Goal: Information Seeking & Learning: Find specific fact

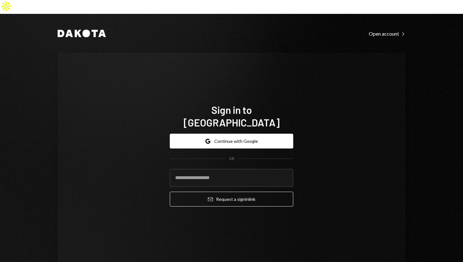
type input "**********"
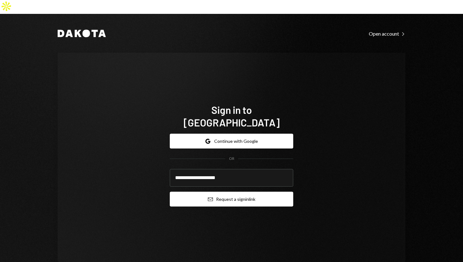
click at [213, 191] on button "Email Request a sign in link" at bounding box center [231, 198] width 123 height 15
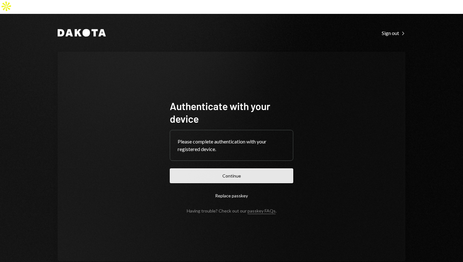
click at [212, 168] on button "Continue" at bounding box center [231, 175] width 123 height 15
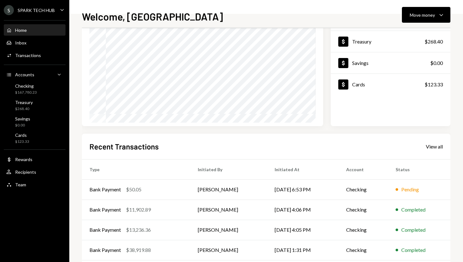
scroll to position [59, 0]
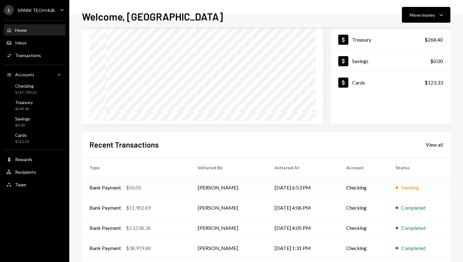
click at [196, 184] on td "[PERSON_NAME]" at bounding box center [228, 187] width 77 height 20
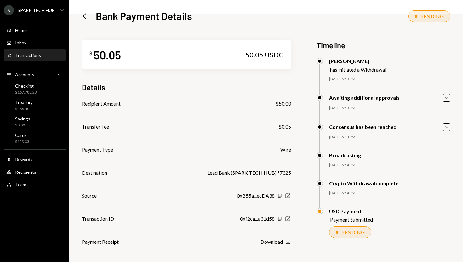
click at [83, 16] on icon "Left Arrow" at bounding box center [86, 16] width 9 height 9
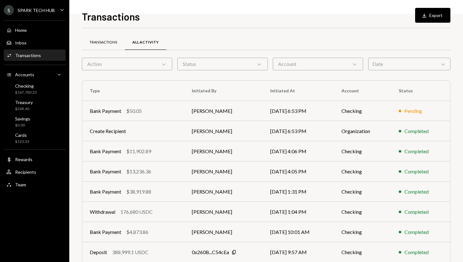
click at [109, 44] on div "Transactions" at bounding box center [103, 42] width 28 height 5
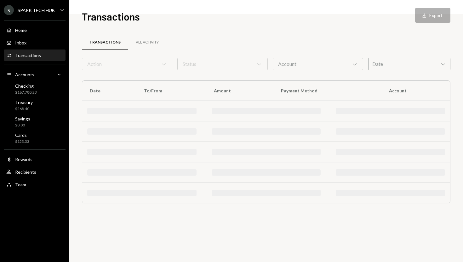
click at [114, 60] on div "Action Chevron Down" at bounding box center [127, 64] width 90 height 13
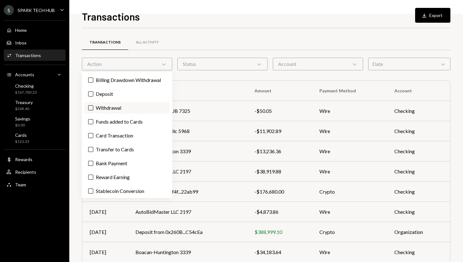
click at [109, 106] on label "Withdrawal" at bounding box center [126, 107] width 85 height 11
click at [93, 106] on button "Withdrawal" at bounding box center [90, 107] width 5 height 5
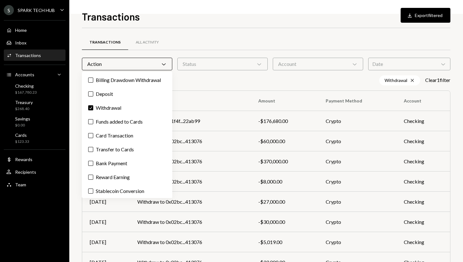
click at [206, 80] on div "Withdrawal Cross Clear 1 filter" at bounding box center [266, 80] width 368 height 10
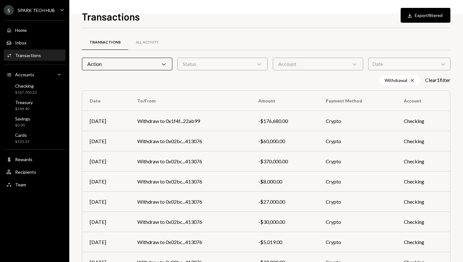
click at [169, 68] on div "Action Chevron Down" at bounding box center [127, 64] width 90 height 13
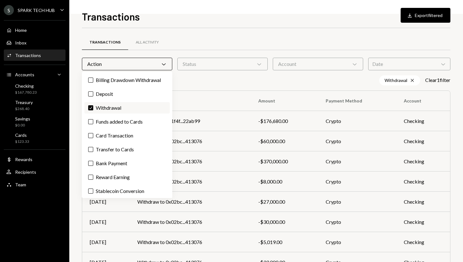
click at [109, 109] on label "Check Withdrawal" at bounding box center [126, 107] width 85 height 11
click at [93, 109] on button "Check" at bounding box center [90, 107] width 5 height 5
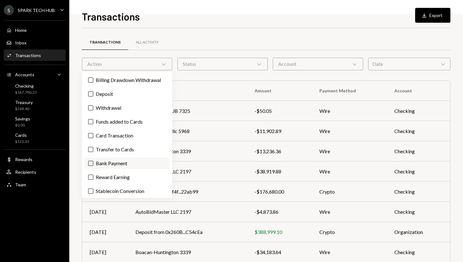
click at [107, 160] on label "Bank Payment" at bounding box center [126, 162] width 85 height 11
click at [93, 161] on button "Bank Payment" at bounding box center [90, 163] width 5 height 5
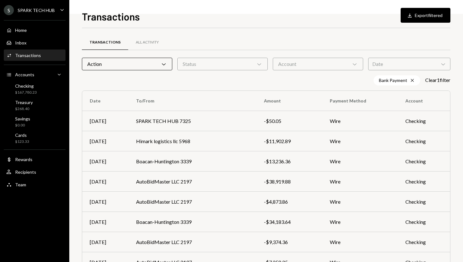
click at [194, 84] on div "Bank Payment Cross Clear 1 filter" at bounding box center [266, 80] width 368 height 10
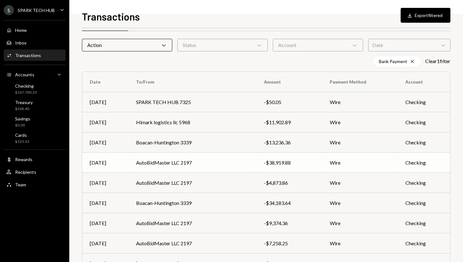
click at [278, 162] on div "-$38,919.88" at bounding box center [289, 163] width 50 height 8
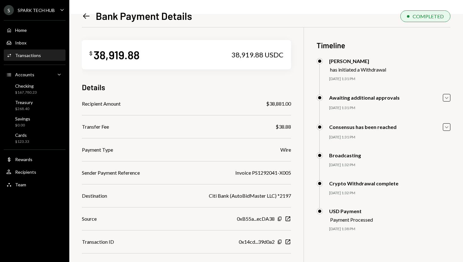
click at [271, 105] on div "$38,881.00" at bounding box center [278, 104] width 25 height 8
copy div "38,881.00"
click at [112, 54] on div "38,919.88" at bounding box center [117, 55] width 46 height 14
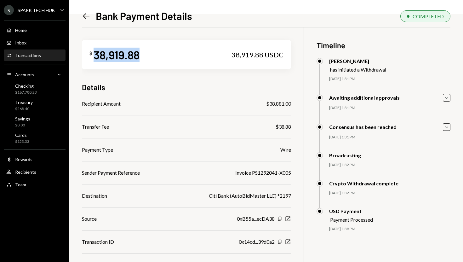
click at [112, 54] on div "38,919.88" at bounding box center [117, 55] width 46 height 14
copy div "38,919.88"
click at [49, 54] on div "Activities Transactions" at bounding box center [34, 56] width 57 height 6
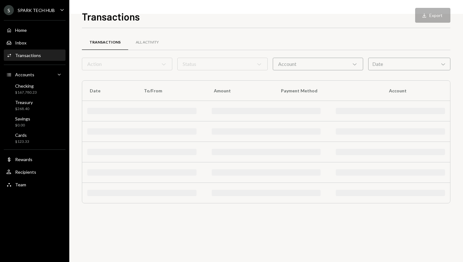
click at [131, 63] on div "Action Chevron Down" at bounding box center [127, 64] width 90 height 13
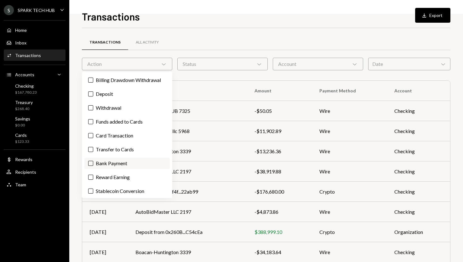
click at [107, 160] on label "Bank Payment" at bounding box center [126, 162] width 85 height 11
click at [93, 161] on button "Bank Payment" at bounding box center [90, 163] width 5 height 5
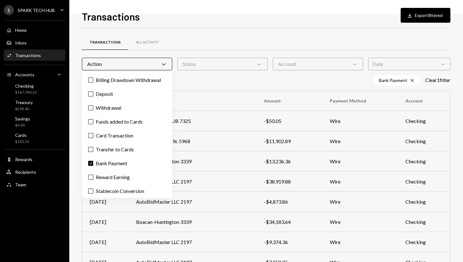
click at [268, 86] on div "Transactions All Activity Action Chevron Down Status Chevron Down Account Chevr…" at bounding box center [266, 188] width 368 height 301
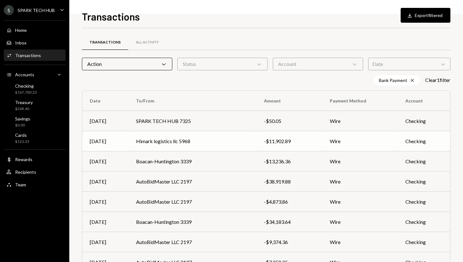
click at [266, 141] on div "-$11,902.89" at bounding box center [289, 141] width 50 height 8
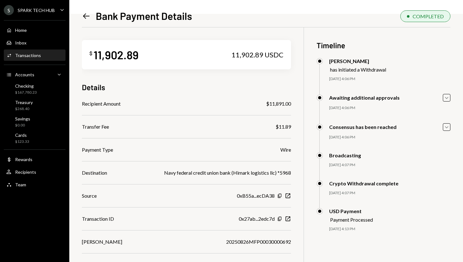
click at [115, 53] on div "11,902.89" at bounding box center [116, 55] width 45 height 14
copy div "11,902.89"
click at [270, 105] on div "$11,891.00" at bounding box center [278, 104] width 25 height 8
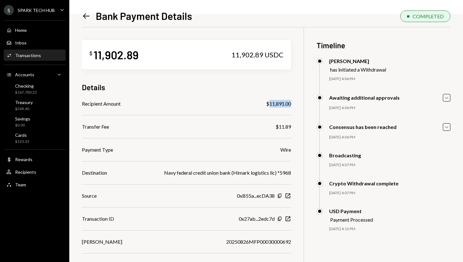
copy div "11,891.00"
click at [39, 53] on div "Transactions" at bounding box center [28, 55] width 26 height 5
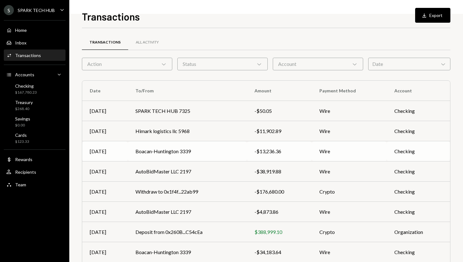
click at [256, 150] on div "-$13,236.36" at bounding box center [279, 151] width 50 height 8
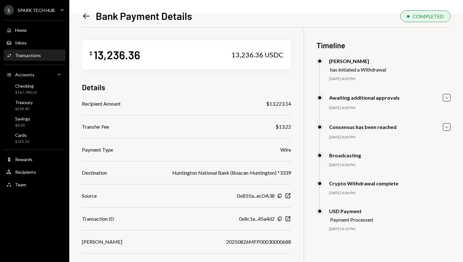
click at [273, 104] on div "$13,223.14" at bounding box center [278, 104] width 25 height 8
click at [272, 104] on div "$13,223.14" at bounding box center [278, 104] width 25 height 8
copy div "13,223.14"
